Goal: Task Accomplishment & Management: Manage account settings

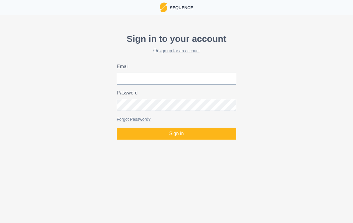
click at [131, 80] on input "Email" at bounding box center [177, 79] width 120 height 12
type input "[EMAIL_ADDRESS][DOMAIN_NAME]"
click at [177, 134] on button "Sign in" at bounding box center [177, 134] width 120 height 12
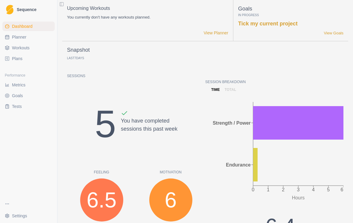
click at [19, 46] on span "Workouts" at bounding box center [21, 48] width 18 height 6
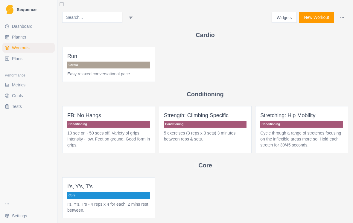
click at [19, 42] on link "Planner" at bounding box center [28, 37] width 52 height 10
select select "month"
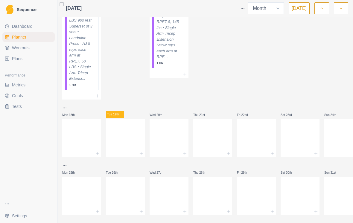
scroll to position [536, 0]
click at [139, 155] on div at bounding box center [125, 153] width 39 height 7
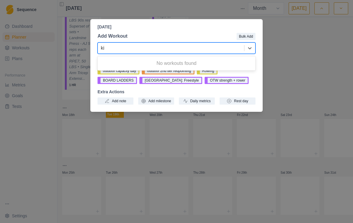
type input "k"
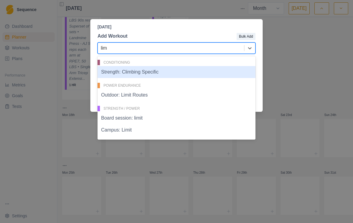
type input "lim"
click at [310, 61] on div "[DATE] Add Workout Bulk Add Strength: Climbing Specific, 1 of 4. 4 results avai…" at bounding box center [176, 111] width 353 height 223
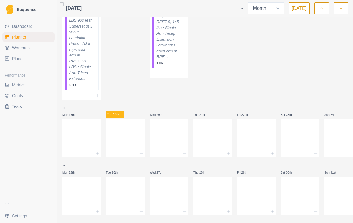
click at [139, 153] on icon at bounding box center [141, 154] width 5 height 5
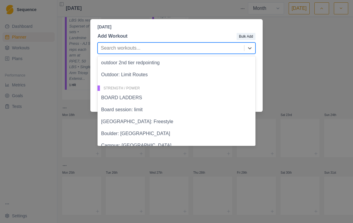
scroll to position [238, 0]
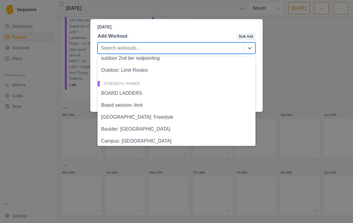
click at [126, 107] on div "Board session: limit" at bounding box center [177, 105] width 158 height 12
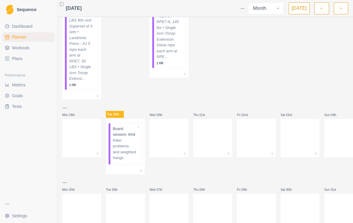
click at [129, 153] on p "Kilter problems and weighted hangs" at bounding box center [124, 149] width 23 height 23
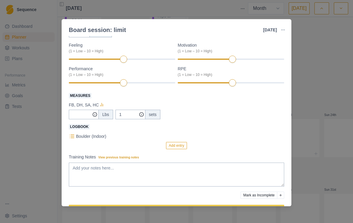
scroll to position [56, 0]
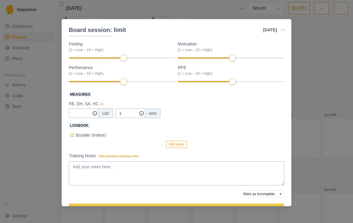
click at [173, 147] on button "Add entry" at bounding box center [176, 144] width 21 height 7
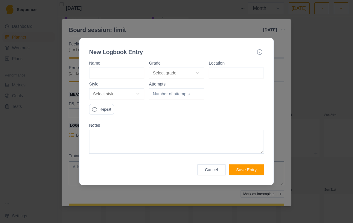
click at [130, 75] on input at bounding box center [116, 73] width 55 height 11
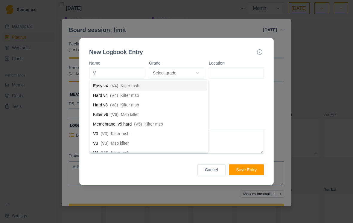
type input "V3"
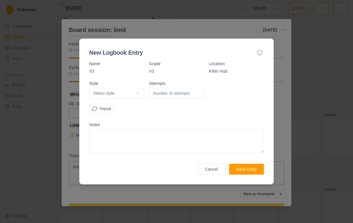
click at [138, 93] on button "Select style" at bounding box center [116, 93] width 55 height 11
click at [100, 125] on span "Redpoint" at bounding box center [101, 126] width 17 height 6
select select "redpoint"
click at [190, 95] on input "number" at bounding box center [176, 93] width 55 height 11
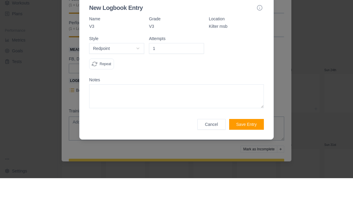
scroll to position [9, 0]
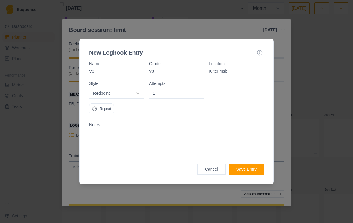
type input "1"
click at [251, 170] on button "Save Entry" at bounding box center [246, 169] width 35 height 11
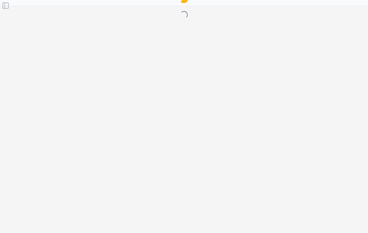
scroll to position [0, 0]
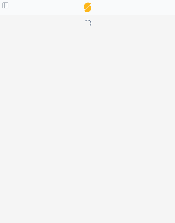
select select "month"
